Goal: Check status: Check status

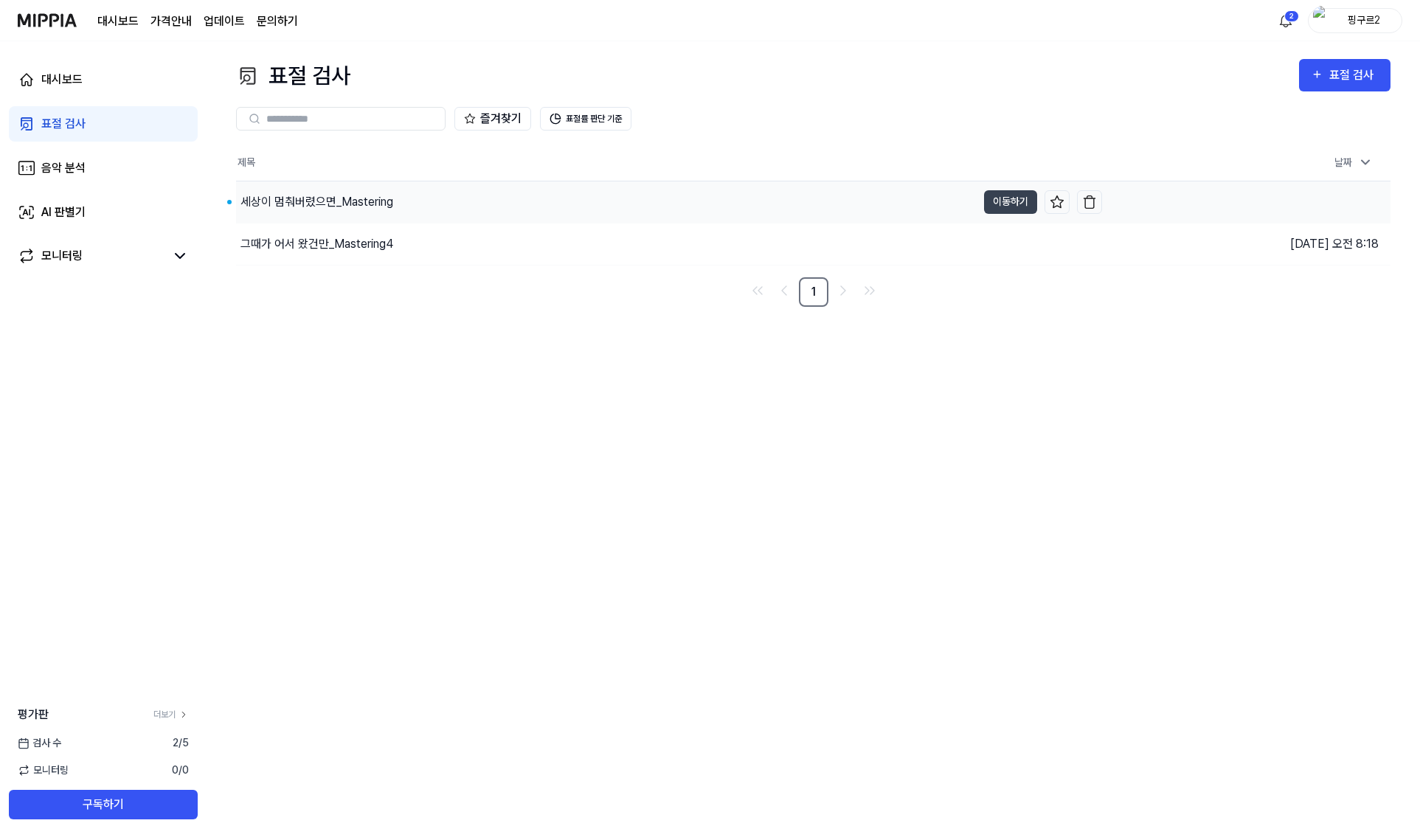
click at [329, 194] on div "세상이 멈춰버렸으면_Mastering" at bounding box center [317, 202] width 152 height 18
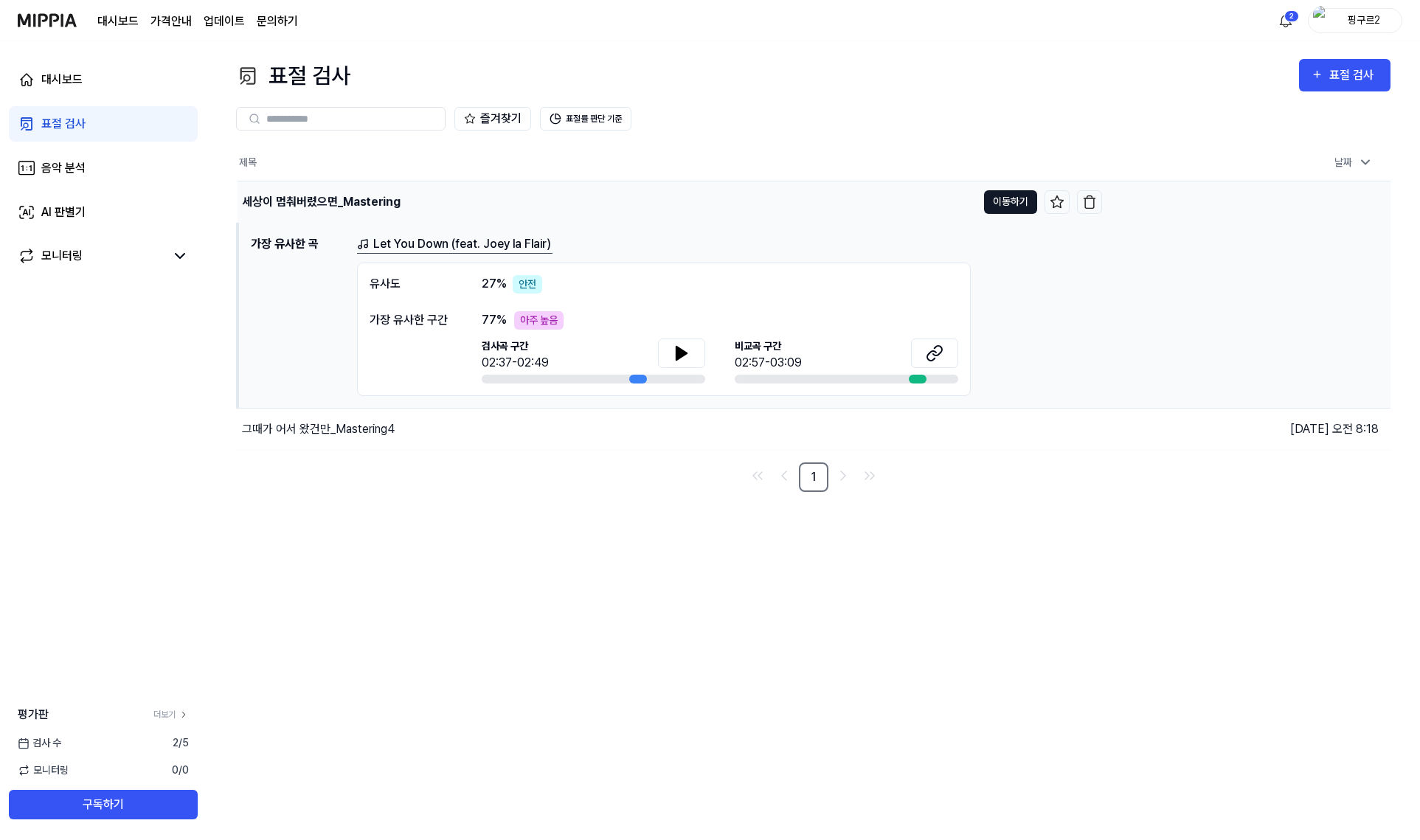
click at [988, 197] on button "이동하기" at bounding box center [1011, 202] width 53 height 24
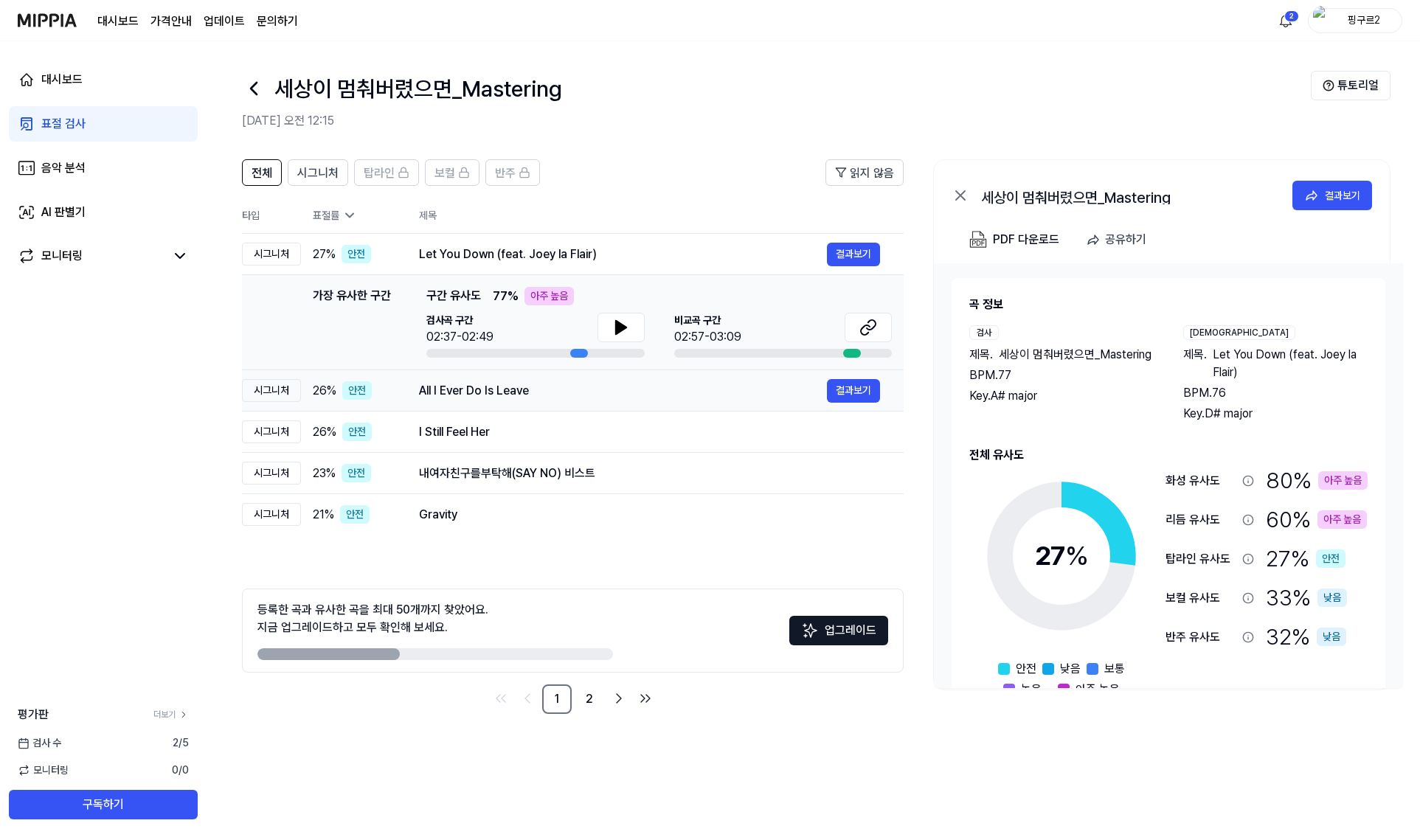
click at [711, 409] on td "All I Ever Do Is Leave 결과보기" at bounding box center [650, 390] width 509 height 41
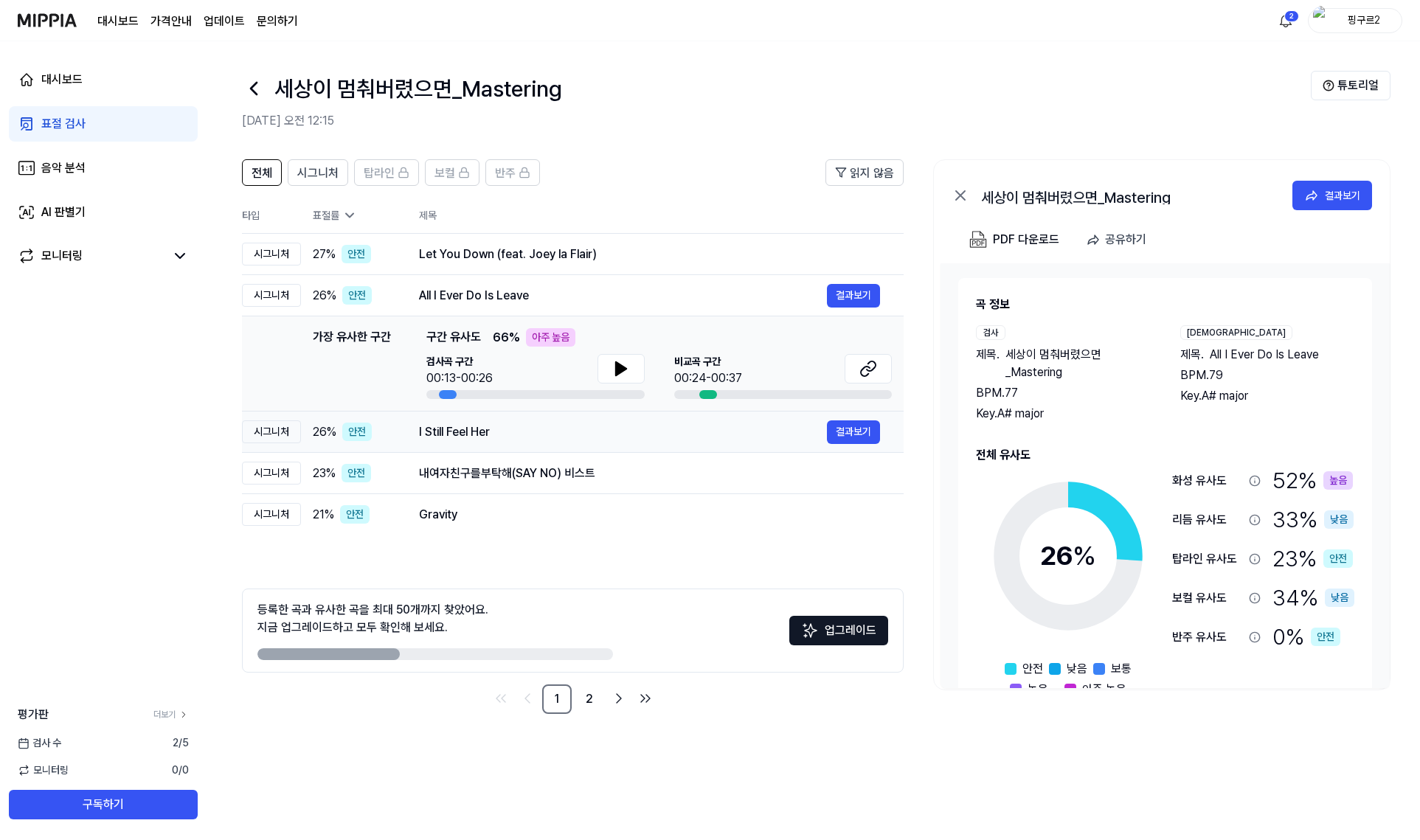
click at [706, 450] on td "I Still Feel Her 결과보기" at bounding box center [650, 432] width 509 height 41
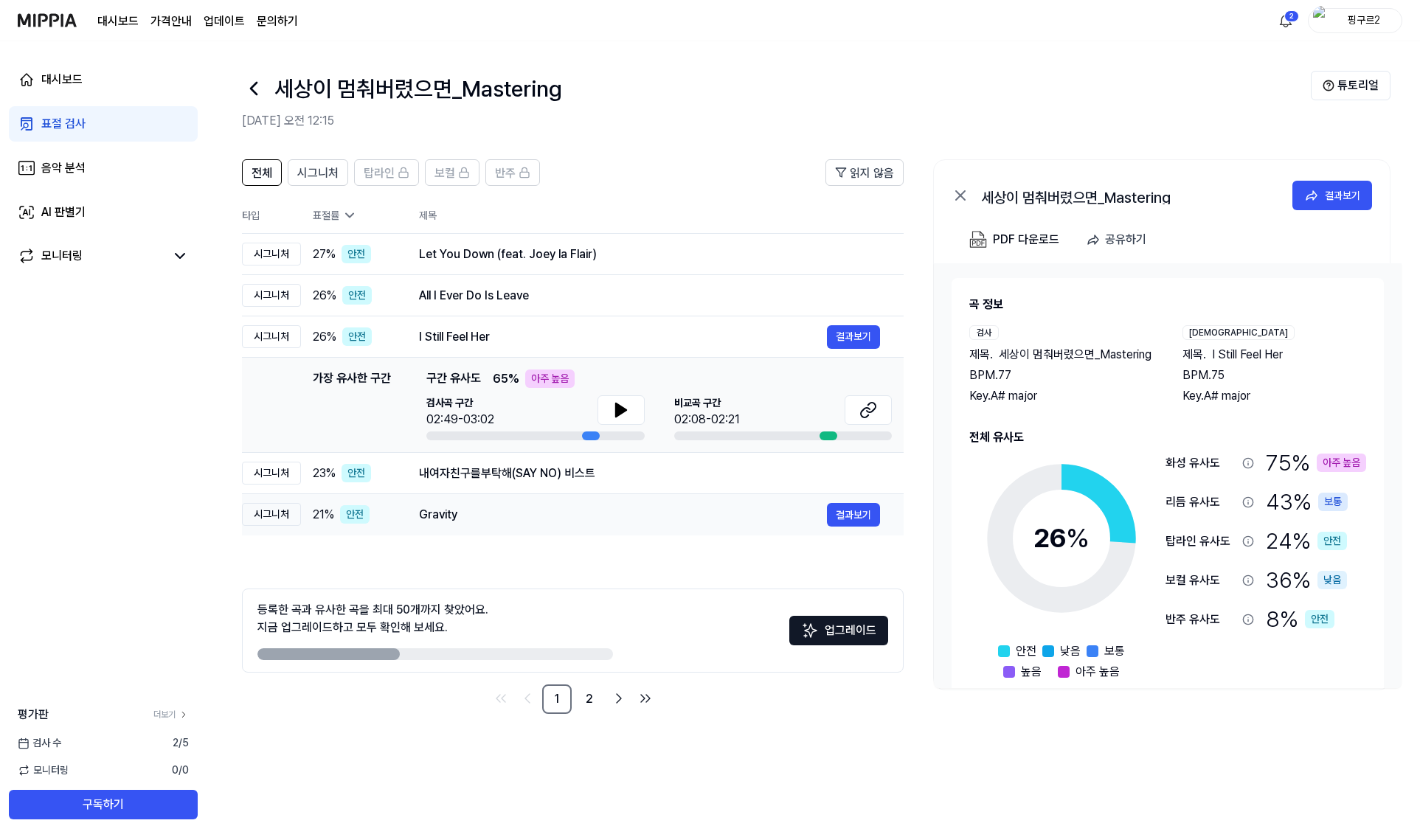
click at [697, 502] on td "Gravity 결과보기" at bounding box center [650, 515] width 509 height 41
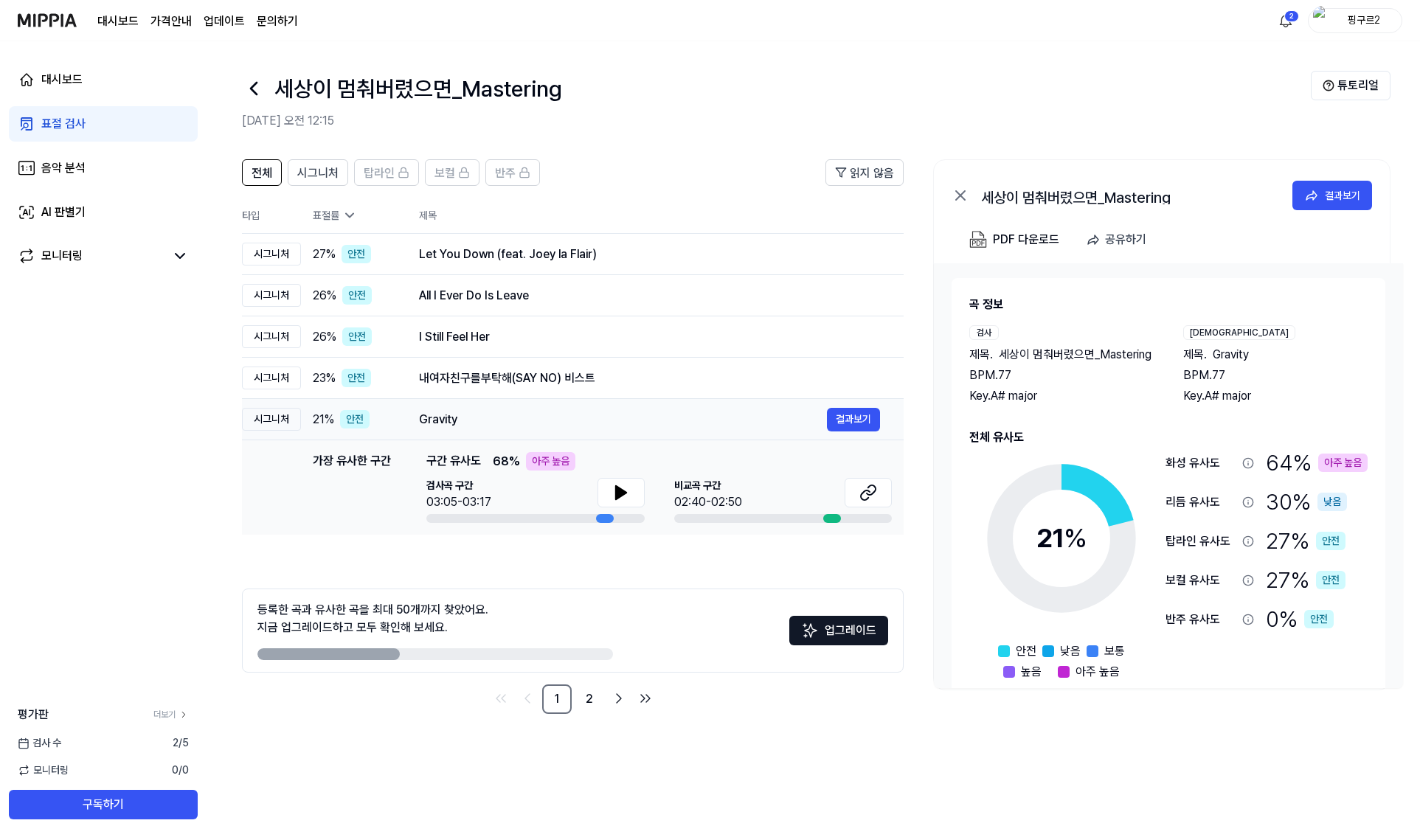
click at [709, 402] on td "Gravity 결과보기" at bounding box center [650, 420] width 509 height 41
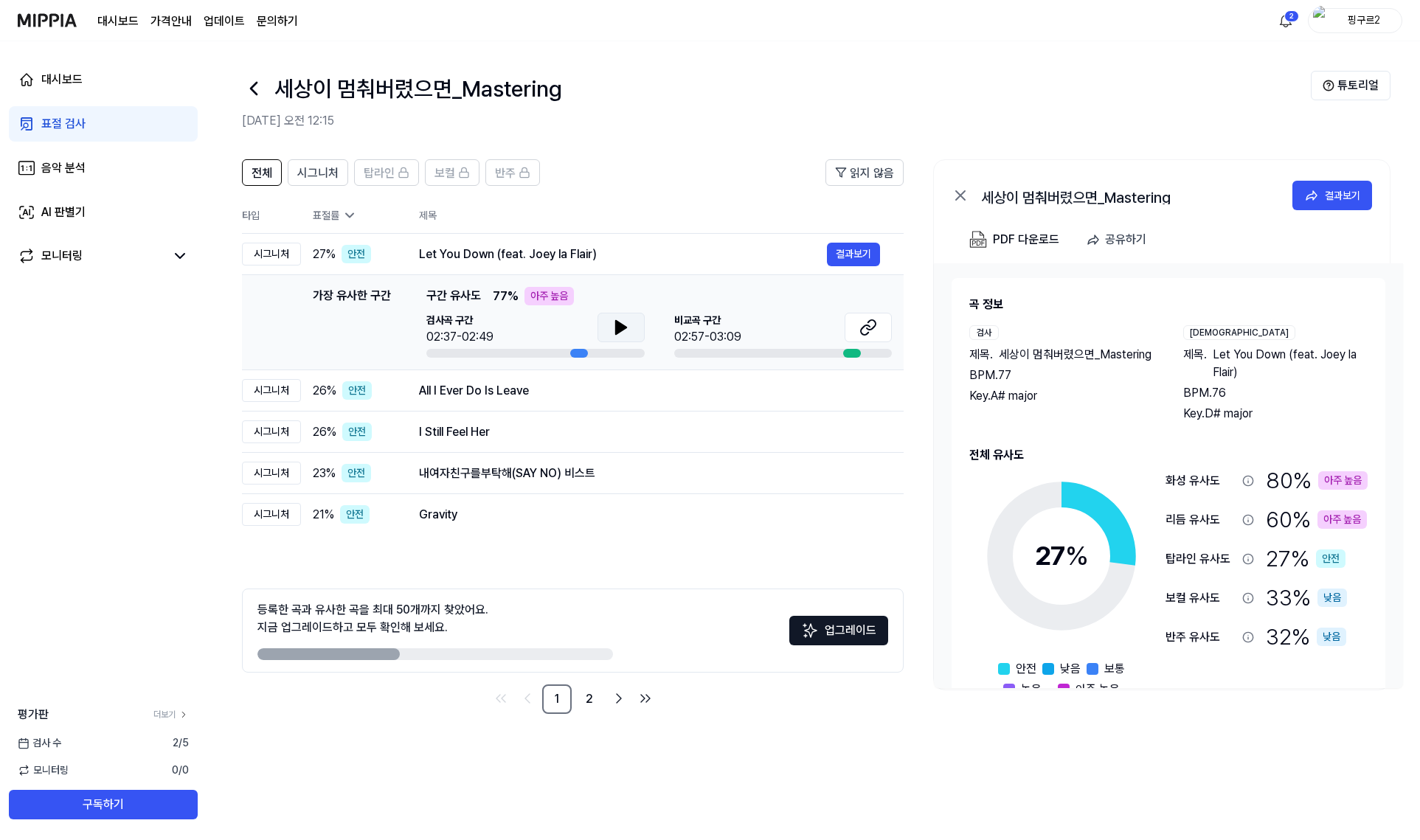
click at [616, 328] on icon at bounding box center [621, 328] width 10 height 14
click at [614, 320] on icon at bounding box center [621, 327] width 18 height 18
click at [604, 323] on button at bounding box center [621, 327] width 47 height 29
click at [848, 353] on div at bounding box center [852, 353] width 18 height 9
click at [862, 322] on icon at bounding box center [868, 327] width 18 height 18
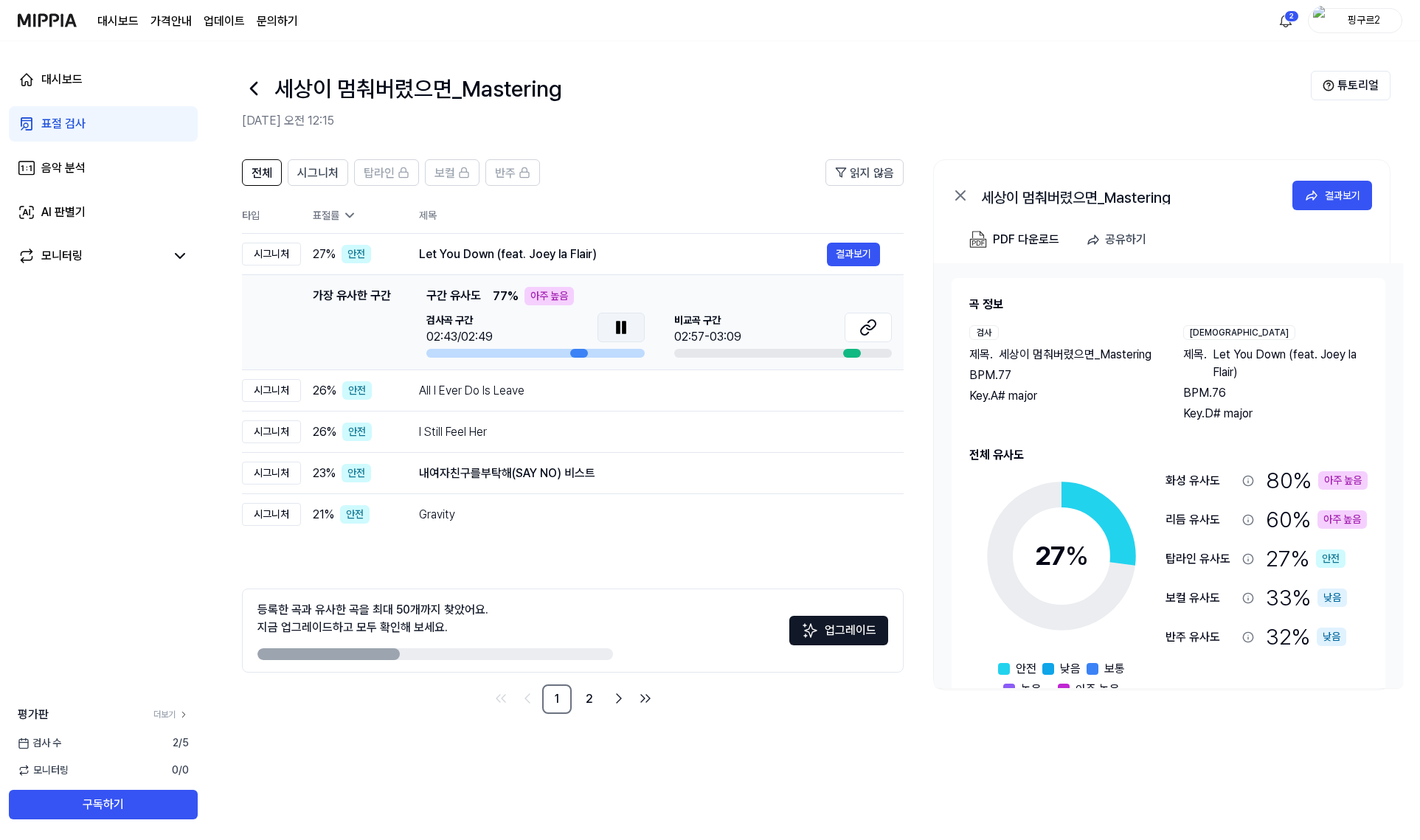
click at [613, 319] on icon at bounding box center [621, 327] width 18 height 18
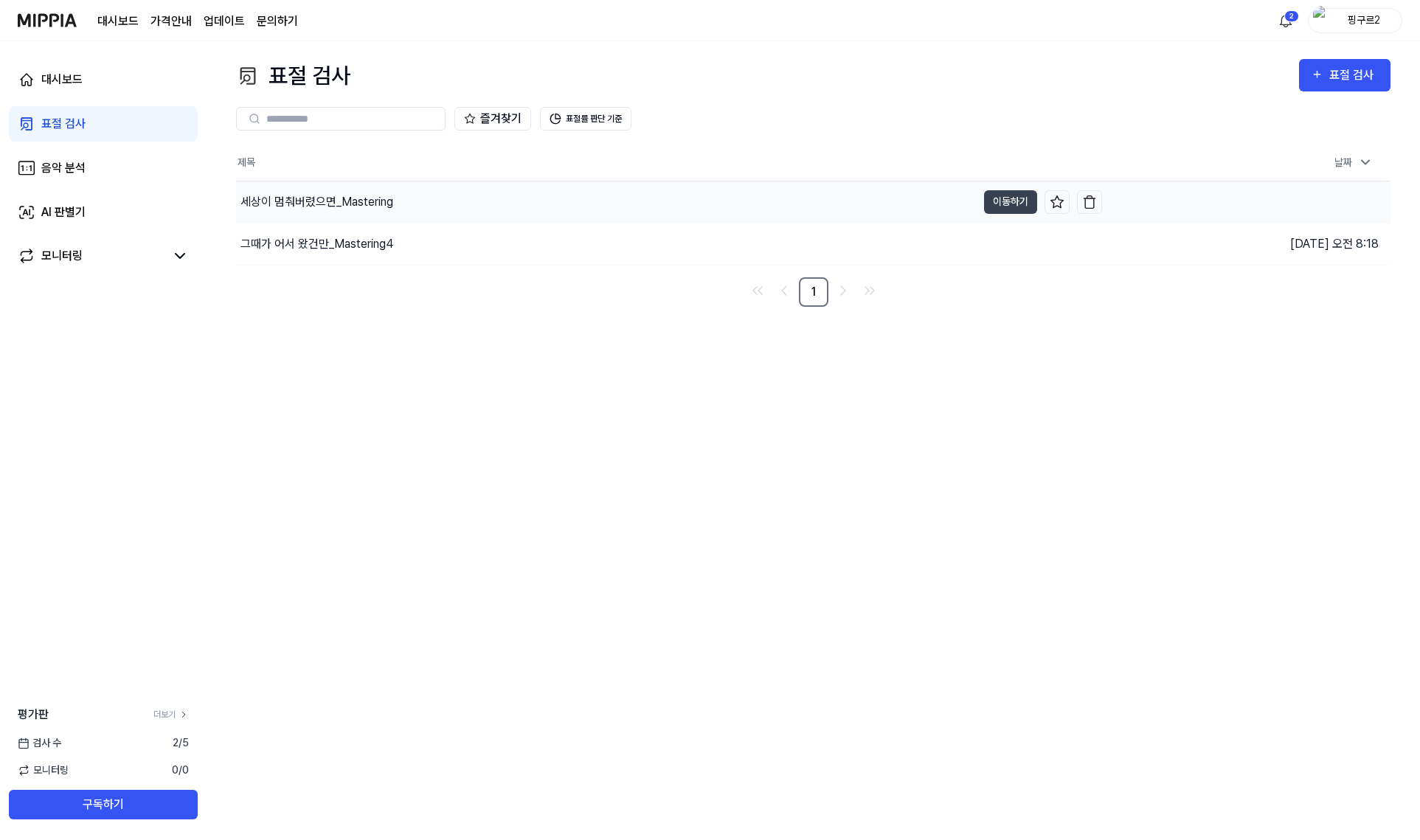
click at [368, 206] on div "세상이 멈춰버렸으면_Mastering" at bounding box center [317, 202] width 152 height 18
